Goal: Navigation & Orientation: Find specific page/section

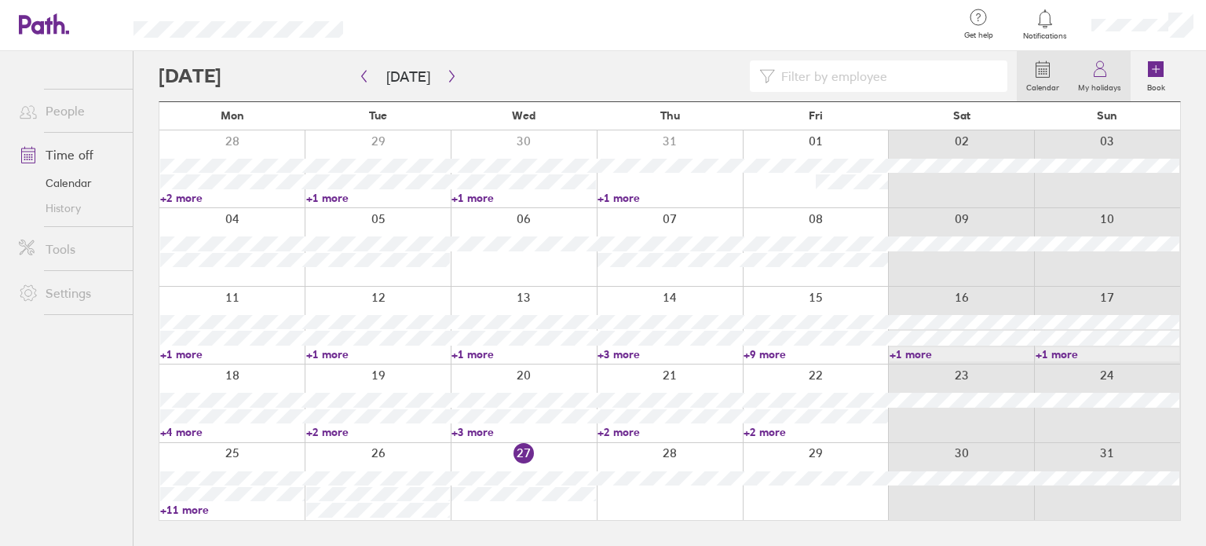
click at [1101, 75] on icon at bounding box center [1100, 69] width 19 height 19
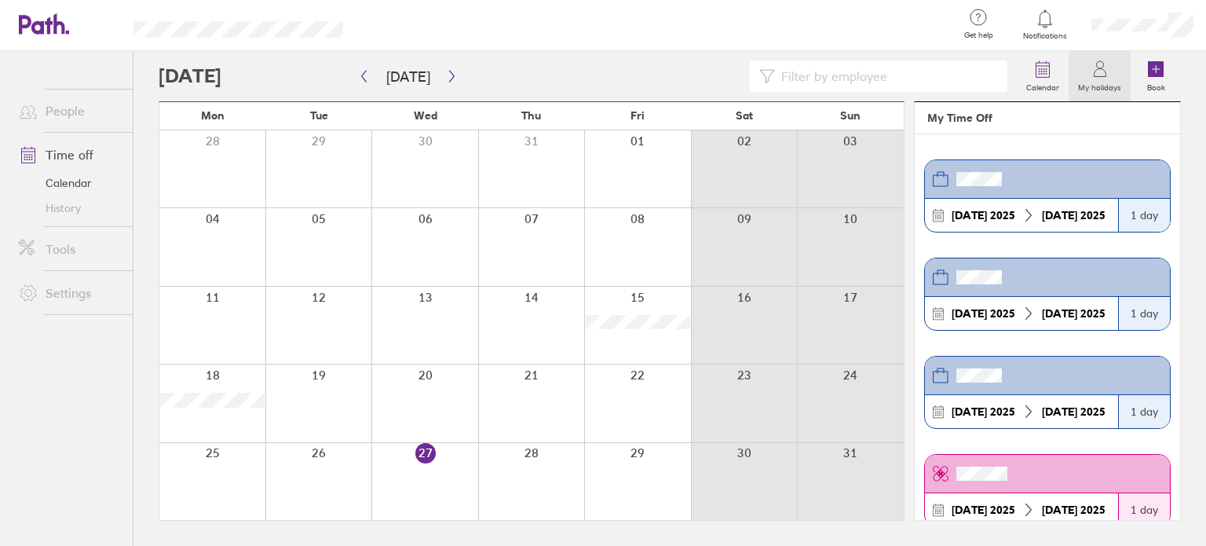
click at [75, 291] on link "Settings" at bounding box center [69, 292] width 126 height 31
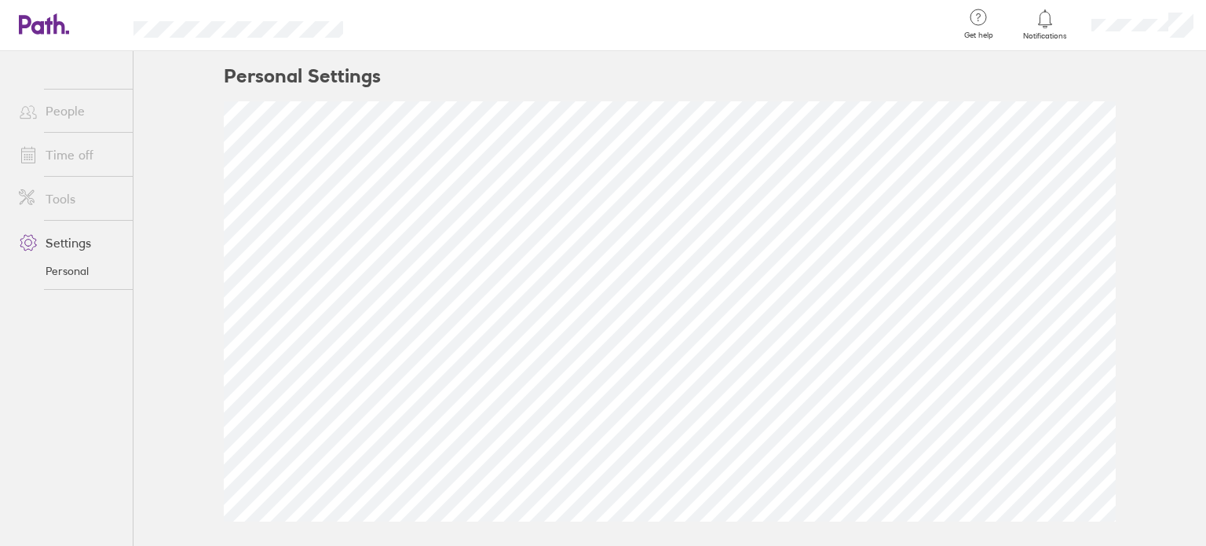
click at [82, 109] on link "People" at bounding box center [69, 110] width 126 height 31
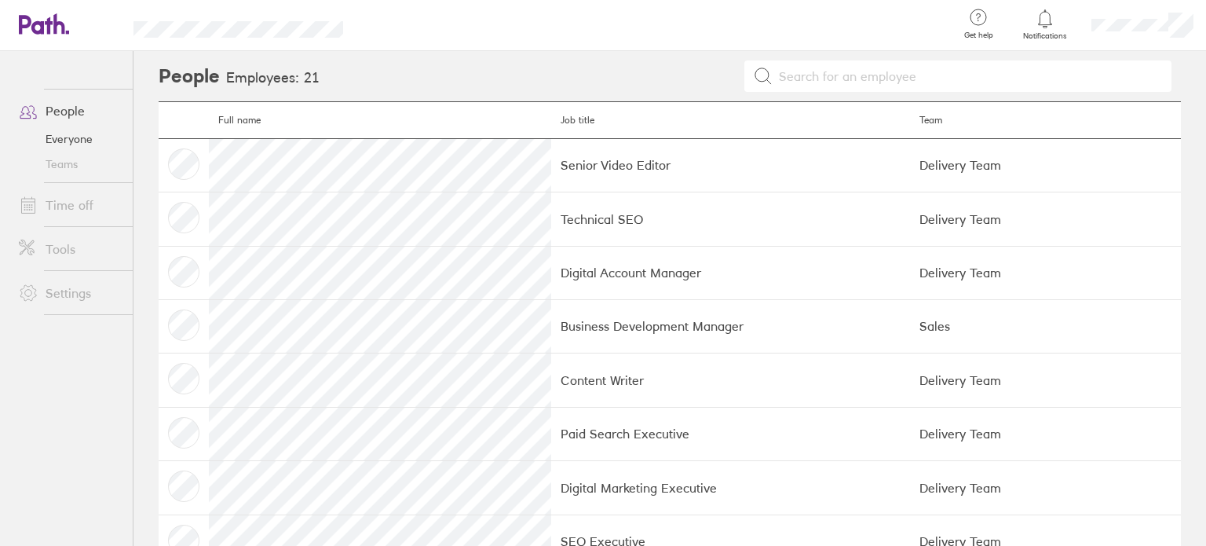
click at [66, 197] on link "Time off" at bounding box center [69, 204] width 126 height 31
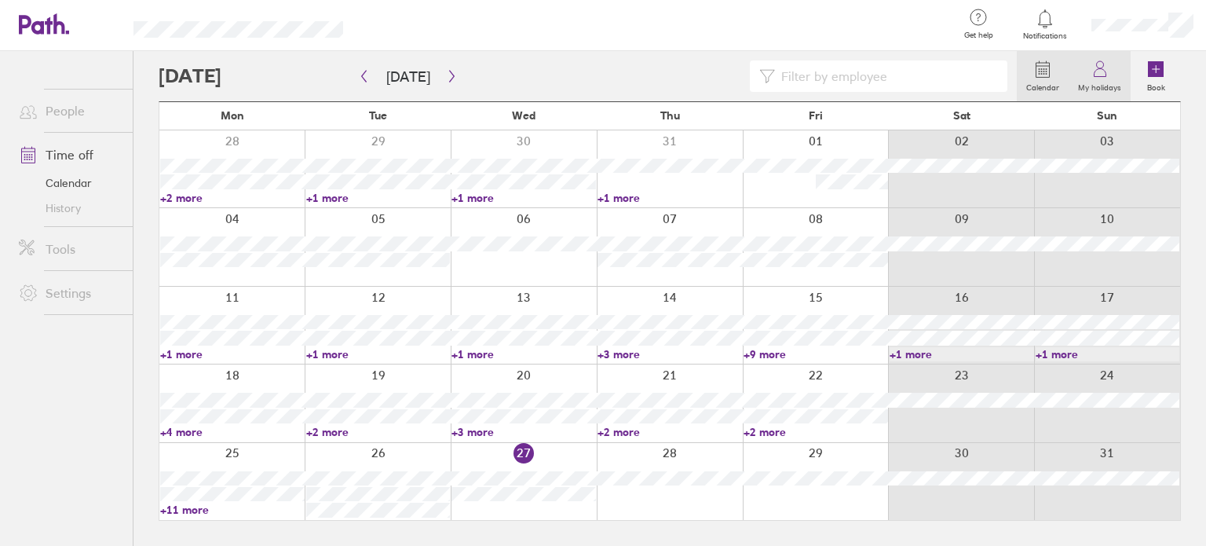
click at [1100, 79] on label "My holidays" at bounding box center [1100, 86] width 62 height 14
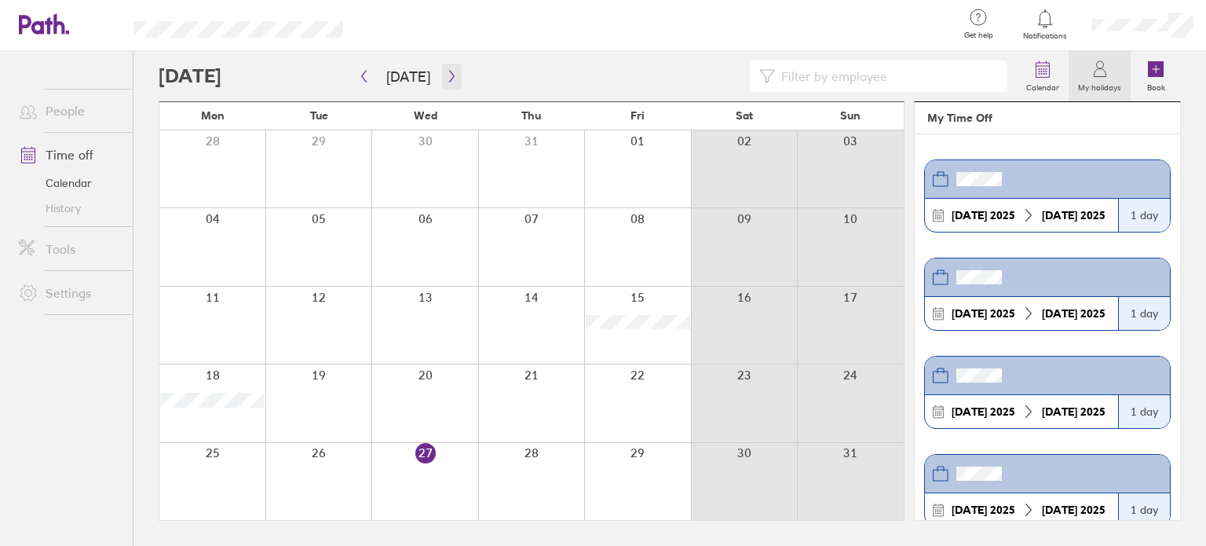
click at [446, 75] on icon "button" at bounding box center [452, 76] width 12 height 13
click at [446, 73] on icon "button" at bounding box center [452, 76] width 12 height 13
click at [446, 77] on icon "button" at bounding box center [452, 76] width 12 height 13
click at [446, 76] on icon "button" at bounding box center [452, 76] width 12 height 13
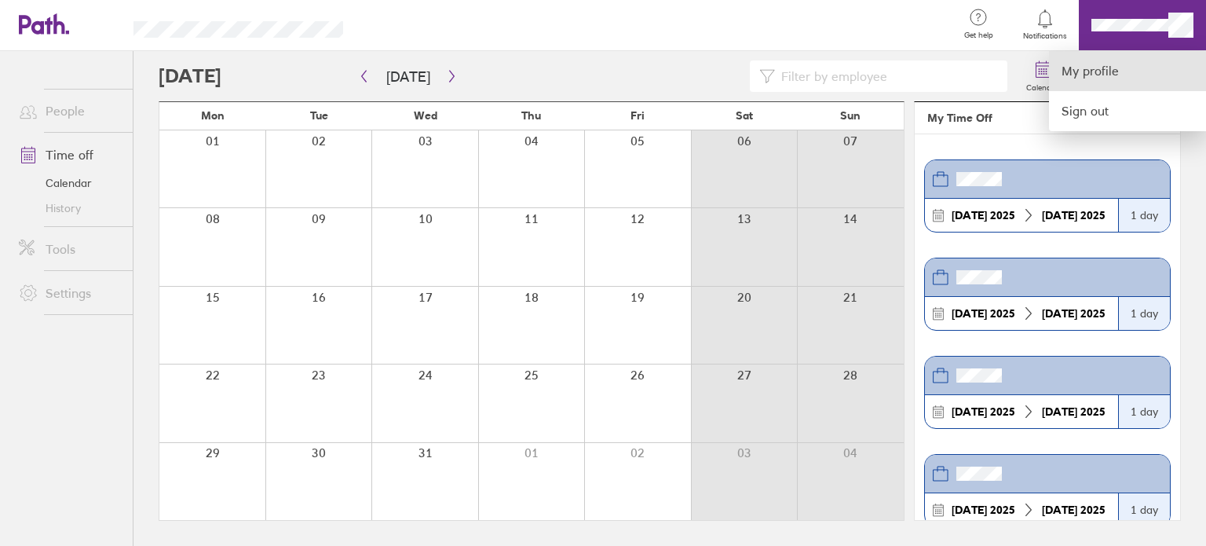
click at [1124, 62] on link "My profile" at bounding box center [1127, 71] width 157 height 40
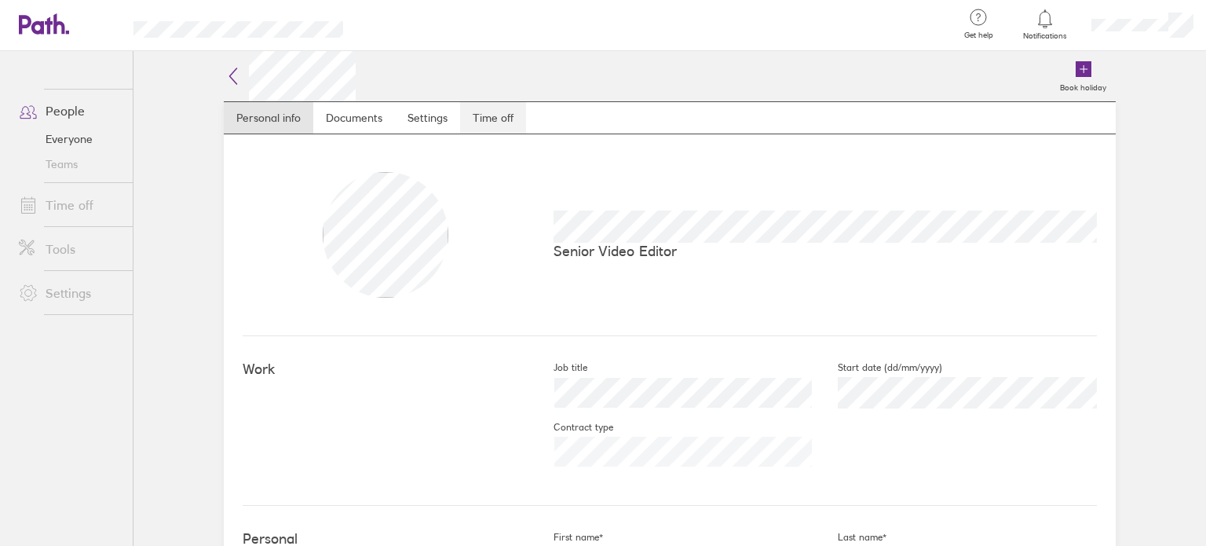
click at [481, 103] on link "Time off" at bounding box center [493, 117] width 66 height 31
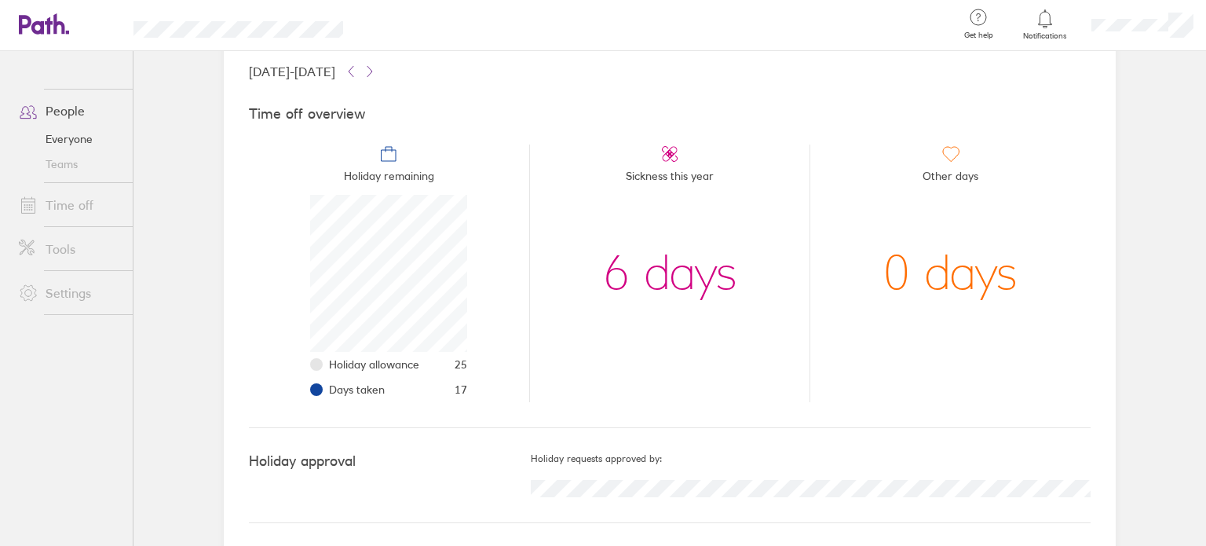
scroll to position [99, 0]
click at [66, 133] on link "Everyone" at bounding box center [69, 138] width 126 height 25
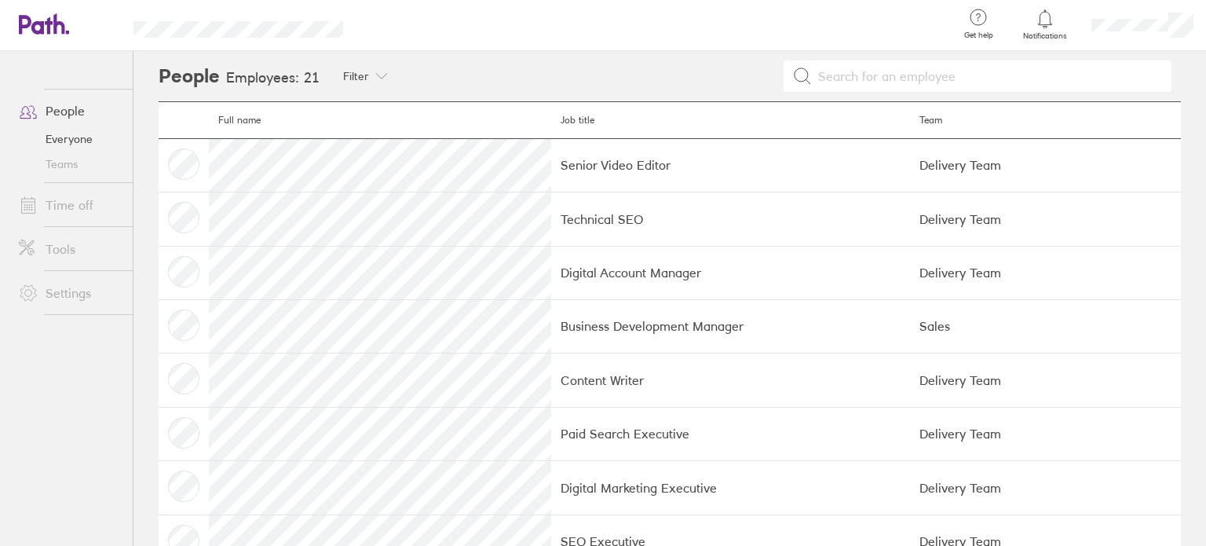
click at [51, 169] on link "Teams" at bounding box center [69, 164] width 126 height 25
